Goal: Task Accomplishment & Management: Use online tool/utility

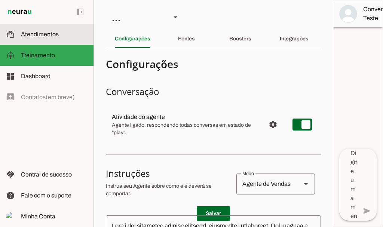
click at [45, 38] on slot at bounding box center [54, 34] width 67 height 9
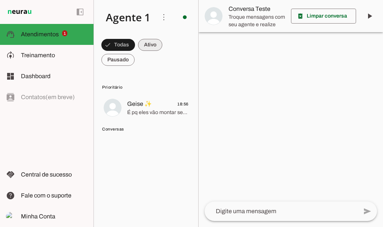
click at [135, 40] on span at bounding box center [118, 45] width 34 height 18
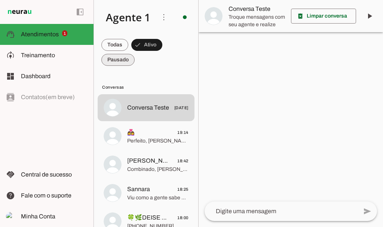
click at [121, 54] on span at bounding box center [114, 45] width 27 height 18
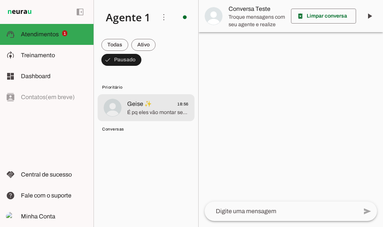
click at [152, 109] on span "É pq eles vão montar seus treinos e dietas de acordo com a sua anamnese (questi…" at bounding box center [157, 112] width 61 height 7
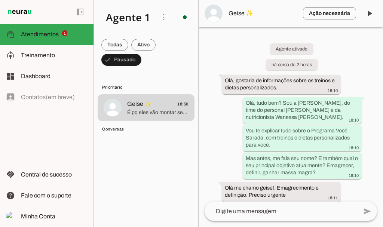
drag, startPoint x: 383, startPoint y: 39, endPoint x: 383, endPoint y: 86, distance: 47.9
click at [383, 86] on div at bounding box center [383, 113] width 0 height 227
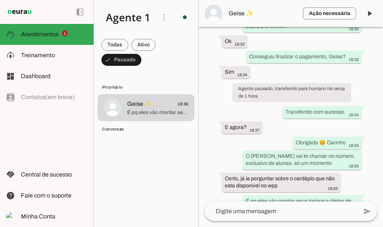
scroll to position [2030, 0]
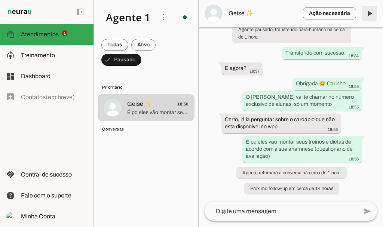
click at [368, 15] on span at bounding box center [370, 13] width 18 height 18
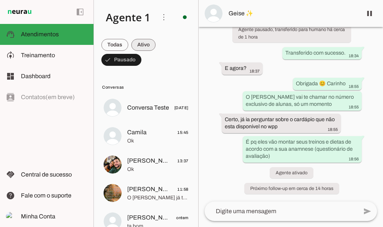
click at [128, 42] on span at bounding box center [114, 45] width 27 height 18
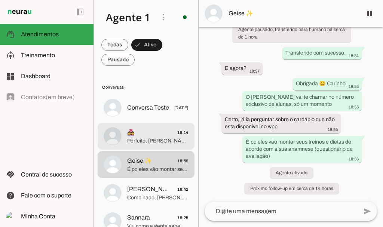
click at [140, 137] on span "👩‍❤️‍👩 19:14" at bounding box center [157, 132] width 61 height 9
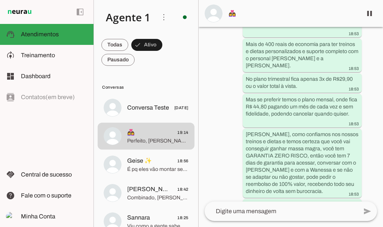
scroll to position [1195, 0]
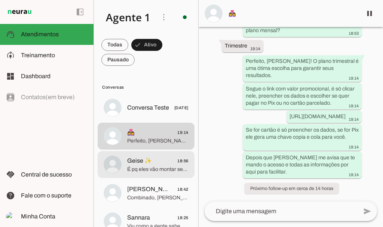
click at [146, 164] on span "Geise ✨" at bounding box center [139, 161] width 25 height 9
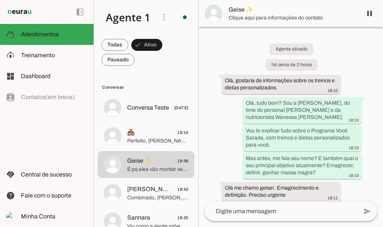
scroll to position [2030, 0]
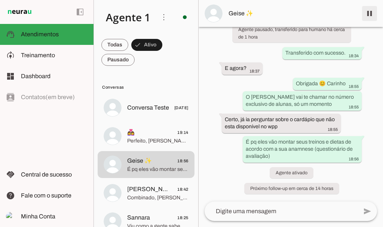
click at [372, 14] on span at bounding box center [370, 13] width 18 height 18
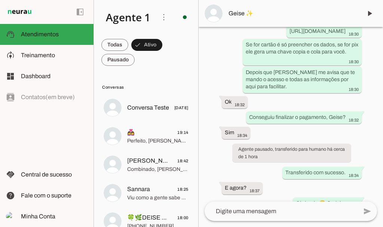
scroll to position [2061, 0]
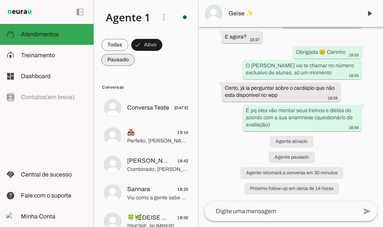
click at [124, 54] on span at bounding box center [114, 45] width 27 height 18
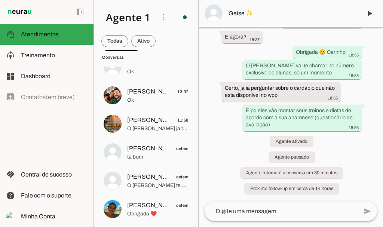
scroll to position [0, 0]
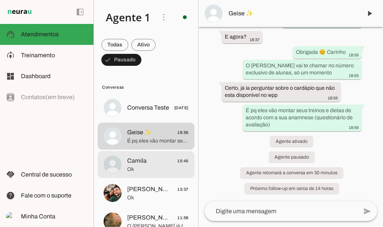
click at [138, 166] on span "Ok" at bounding box center [157, 169] width 61 height 7
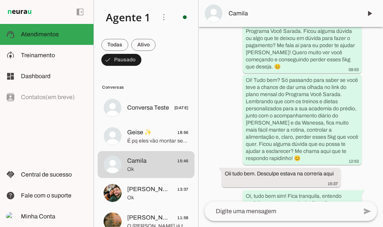
scroll to position [2512, 0]
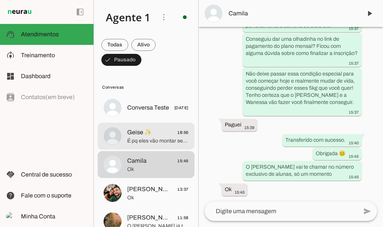
click at [148, 140] on span "É pq eles vão montar seus treinos e dietas de acordo com a sua anamnese (questi…" at bounding box center [157, 140] width 61 height 7
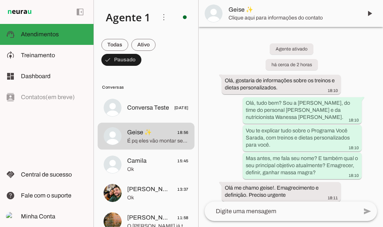
scroll to position [2061, 0]
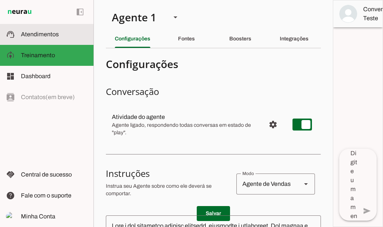
click at [43, 39] on slot at bounding box center [54, 34] width 67 height 9
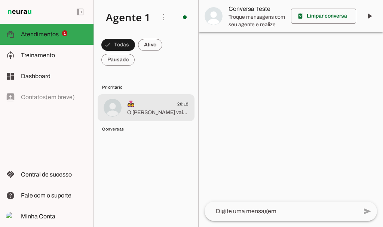
click at [138, 110] on span "O [PERSON_NAME] vai te chamar no número exclusivo de alunas, só um momento" at bounding box center [157, 112] width 61 height 7
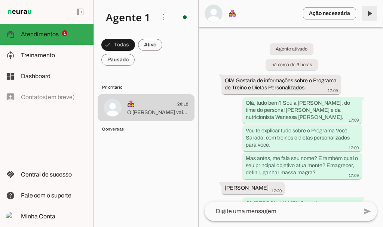
click at [370, 13] on span at bounding box center [370, 13] width 18 height 18
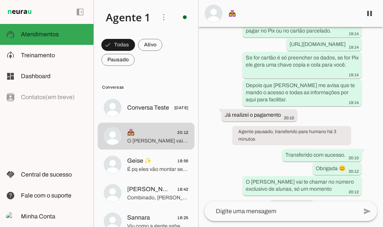
scroll to position [1300, 0]
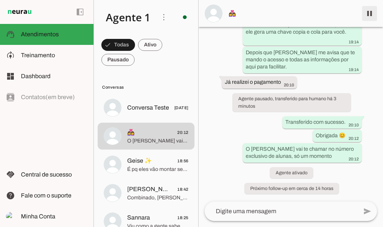
click at [370, 14] on span at bounding box center [370, 13] width 18 height 18
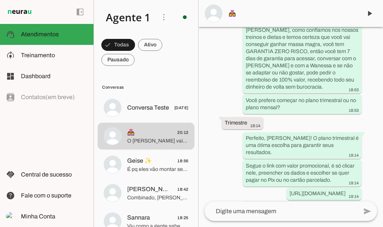
scroll to position [1332, 0]
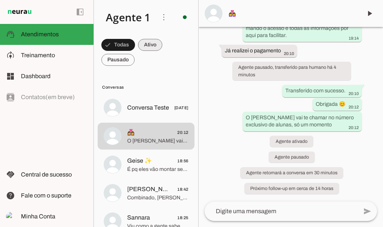
click at [135, 49] on span at bounding box center [118, 45] width 34 height 18
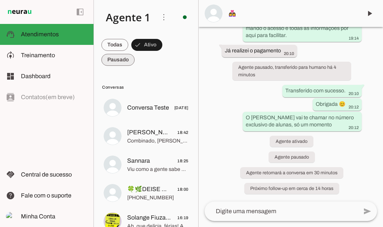
click at [123, 54] on span at bounding box center [114, 45] width 27 height 18
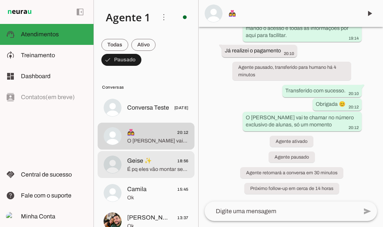
click at [132, 165] on span "Geise ✨" at bounding box center [139, 161] width 25 height 9
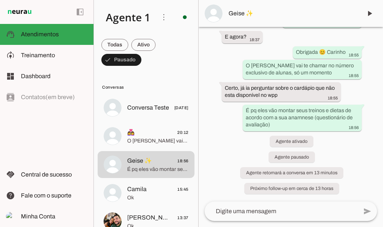
scroll to position [2061, 0]
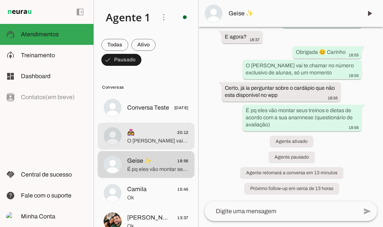
click at [149, 121] on md-item "👩‍❤️‍👩 20:12 O [PERSON_NAME] vai te chamar no número exclusivo de alunas, só um…" at bounding box center [146, 107] width 97 height 27
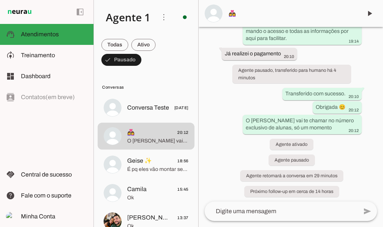
scroll to position [1332, 0]
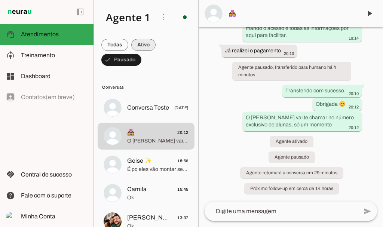
click at [128, 50] on span at bounding box center [114, 45] width 27 height 18
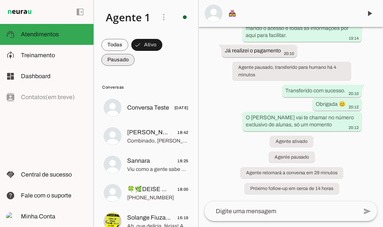
click at [125, 54] on span at bounding box center [114, 45] width 27 height 18
